Goal: Transaction & Acquisition: Download file/media

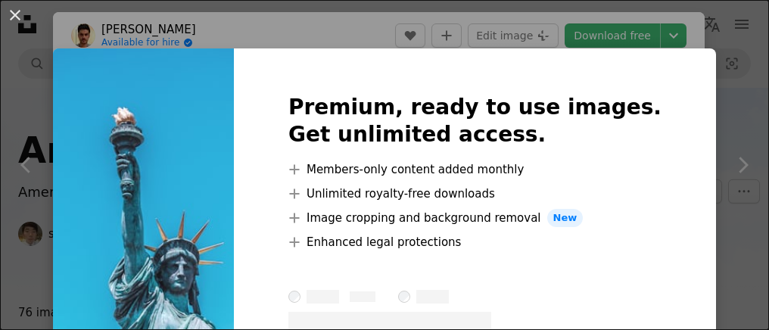
scroll to position [1375, 0]
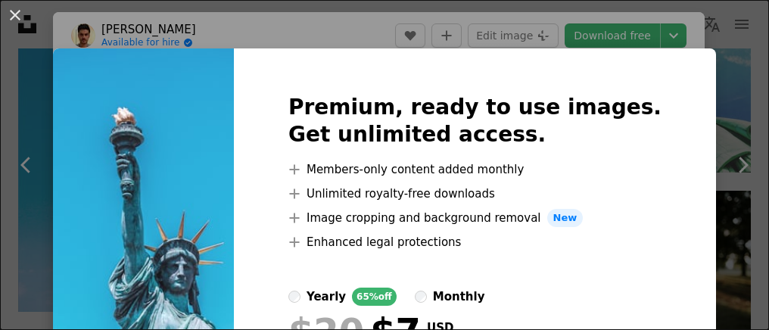
drag, startPoint x: 345, startPoint y: 11, endPoint x: 376, endPoint y: 8, distance: 31.2
click at [346, 11] on div "An X shape Premium, ready to use images. Get unlimited access. A plus sign Memb…" at bounding box center [384, 165] width 769 height 330
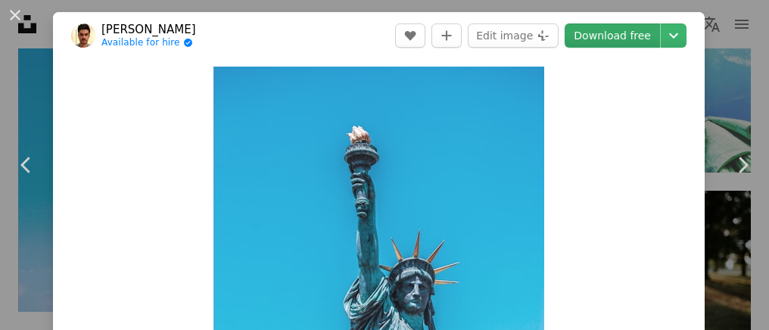
click at [617, 39] on link "Download free" at bounding box center [611, 35] width 95 height 24
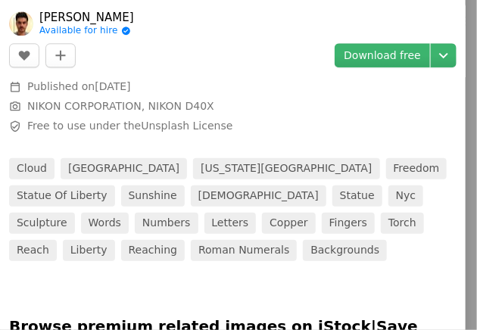
scroll to position [818, 0]
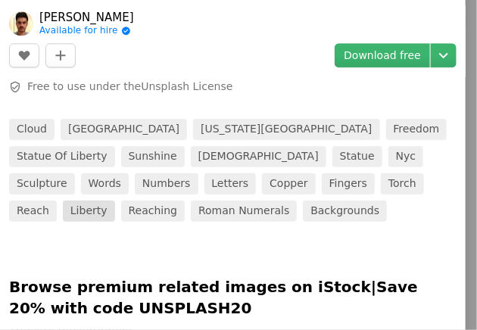
click at [115, 200] on link "liberty" at bounding box center [89, 210] width 52 height 21
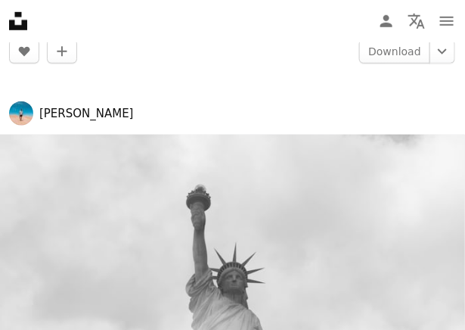
scroll to position [4909, 0]
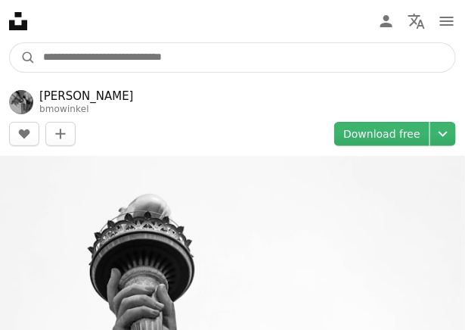
click at [67, 64] on input "Find visuals sitewide" at bounding box center [246, 57] width 420 height 29
type input "*********"
click at [10, 43] on button "A magnifying glass" at bounding box center [23, 57] width 26 height 29
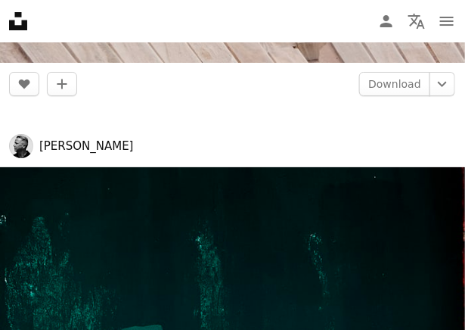
scroll to position [3929, 0]
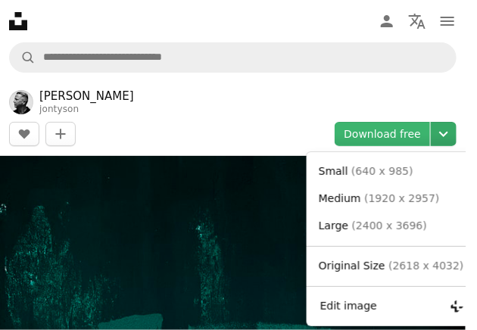
click at [438, 137] on icon "Chevron down" at bounding box center [443, 134] width 24 height 18
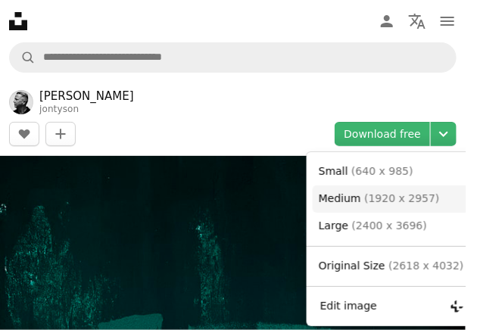
click at [369, 198] on span "( 1920 x 2957 )" at bounding box center [401, 198] width 75 height 12
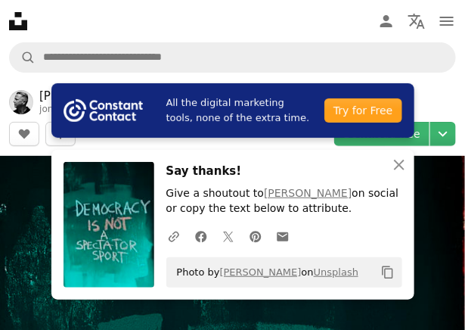
click at [387, 271] on icon "Copy content" at bounding box center [388, 273] width 14 height 14
click at [451, 95] on header "[PERSON_NAME] A heart A plus sign Edit image Plus sign for Unsplash+ Download f…" at bounding box center [232, 117] width 465 height 77
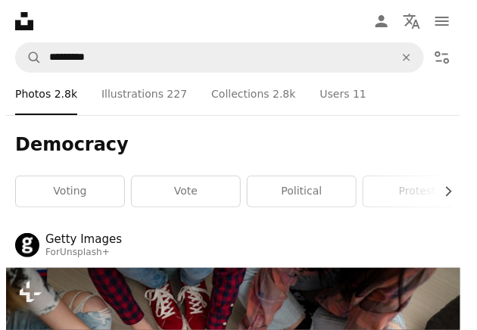
scroll to position [4784, 0]
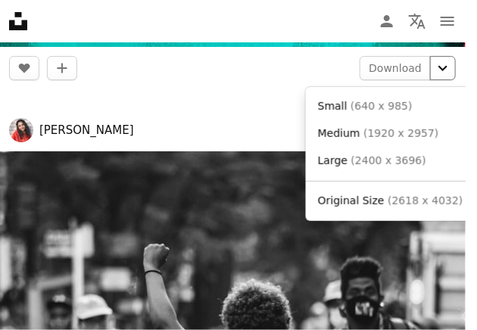
click at [446, 67] on icon "Chevron down" at bounding box center [442, 68] width 24 height 18
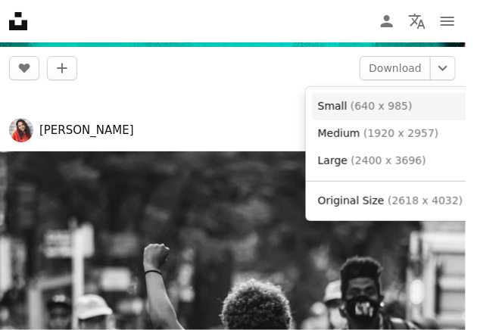
click at [373, 103] on span "( 640 x 985 )" at bounding box center [381, 106] width 62 height 12
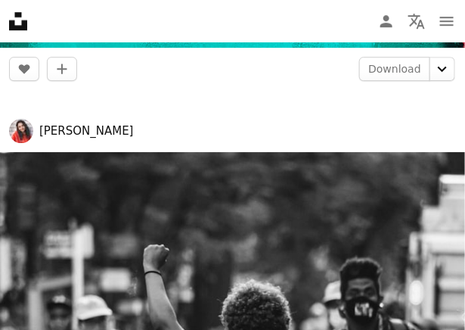
scroll to position [5375, 0]
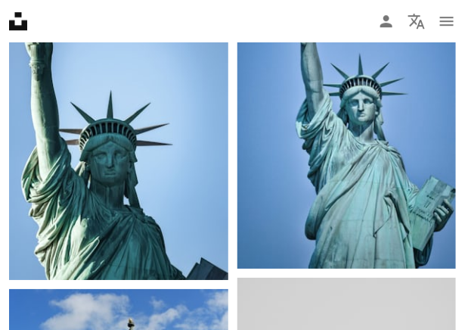
drag, startPoint x: 225, startPoint y: 64, endPoint x: -3, endPoint y: 104, distance: 231.3
type input "*********"
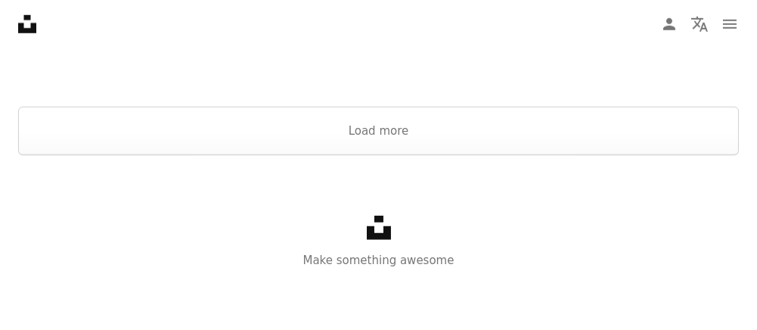
scroll to position [2486, 0]
